Goal: Task Accomplishment & Management: Manage account settings

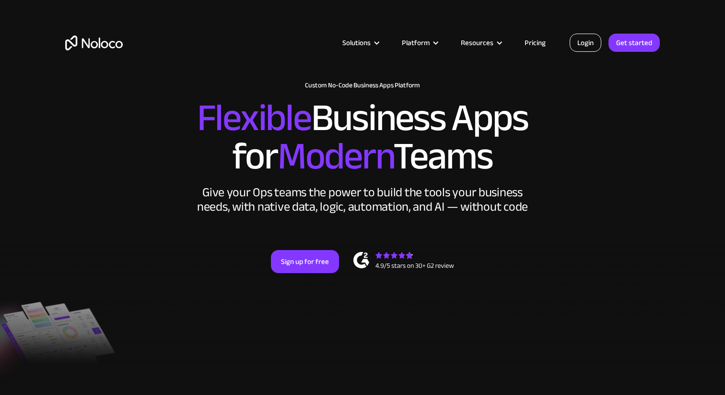
click at [586, 46] on link "Login" at bounding box center [586, 43] width 32 height 18
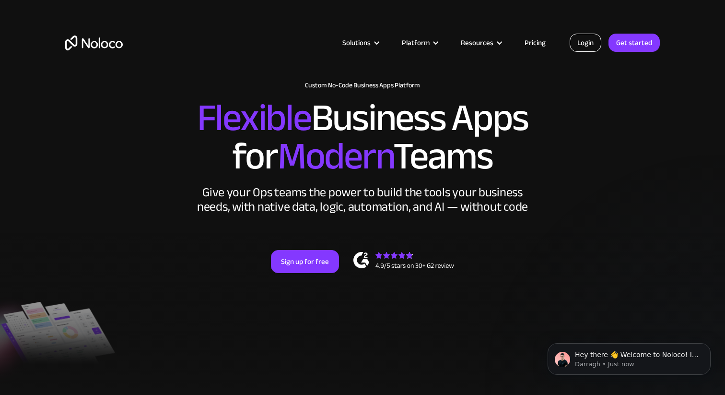
click at [586, 46] on link "Login" at bounding box center [586, 43] width 32 height 18
